Goal: Book appointment/travel/reservation

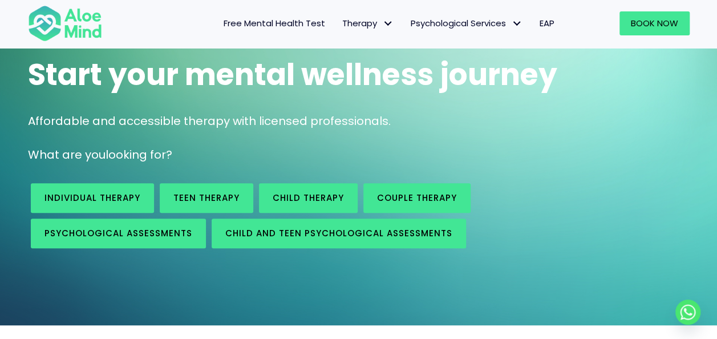
scroll to position [114, 0]
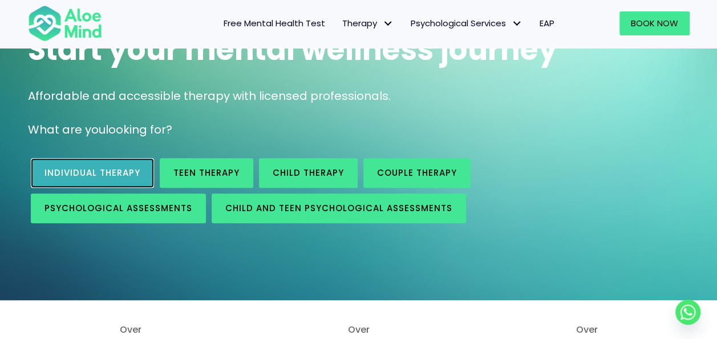
click at [86, 172] on span "Individual therapy" at bounding box center [93, 173] width 96 height 12
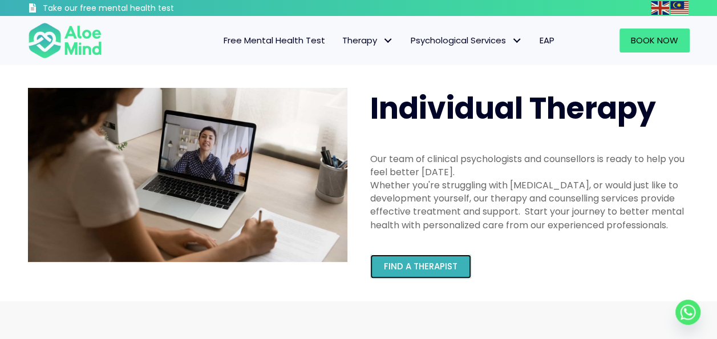
click at [429, 274] on link "Find a therapist" at bounding box center [420, 266] width 101 height 24
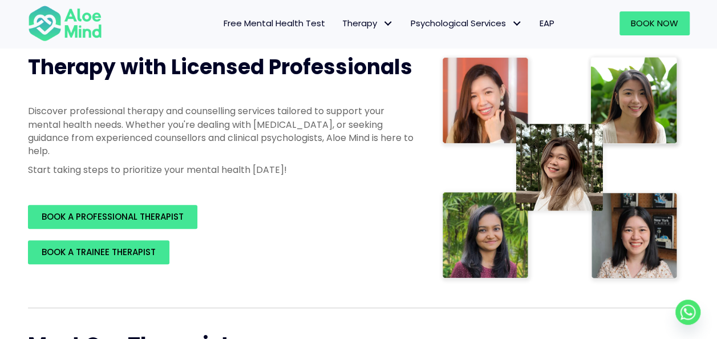
scroll to position [171, 0]
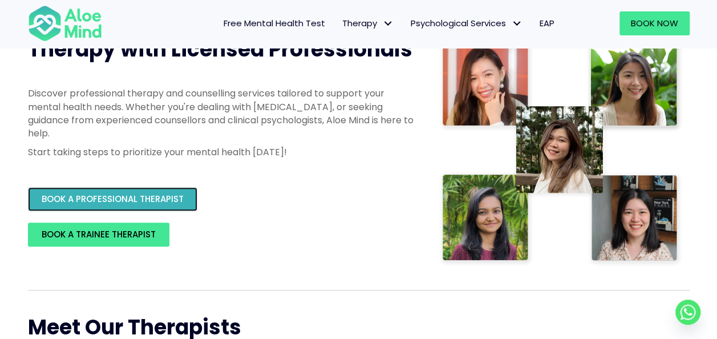
click at [123, 195] on span "BOOK A PROFESSIONAL THERAPIST" at bounding box center [113, 199] width 142 height 12
